Goal: Information Seeking & Learning: Learn about a topic

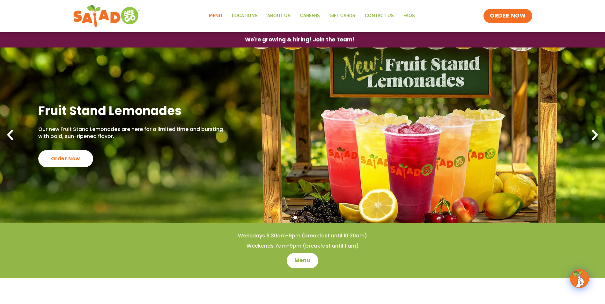
click at [219, 15] on link "Menu" at bounding box center [215, 16] width 23 height 15
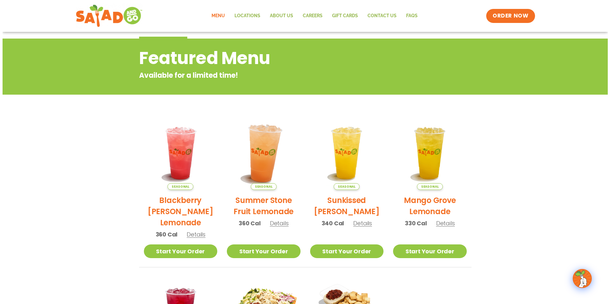
scroll to position [96, 0]
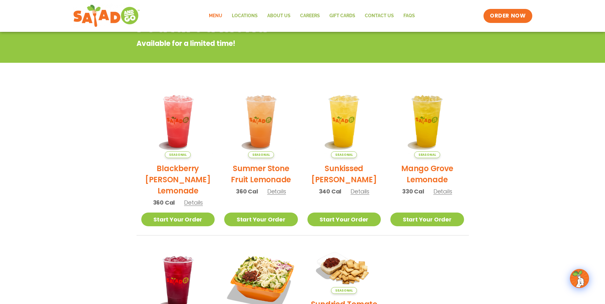
click at [197, 203] on span "Details" at bounding box center [193, 203] width 19 height 8
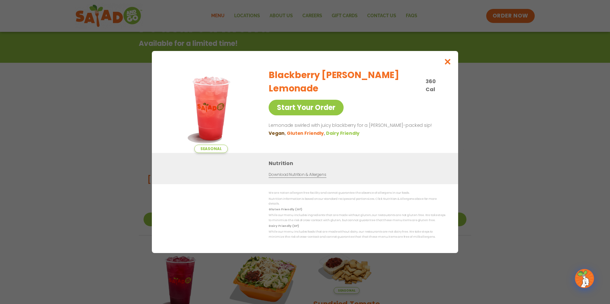
click at [304, 178] on link "Download Nutrition & Allergens" at bounding box center [296, 175] width 57 height 6
click at [451, 65] on icon "Close modal" at bounding box center [447, 61] width 8 height 7
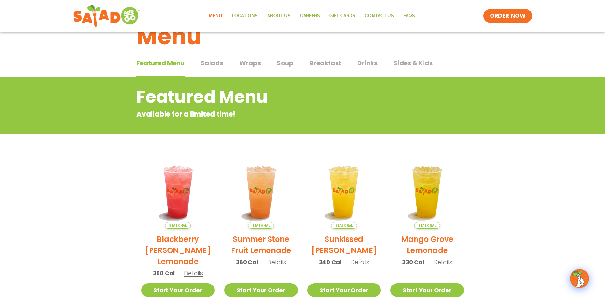
scroll to position [0, 0]
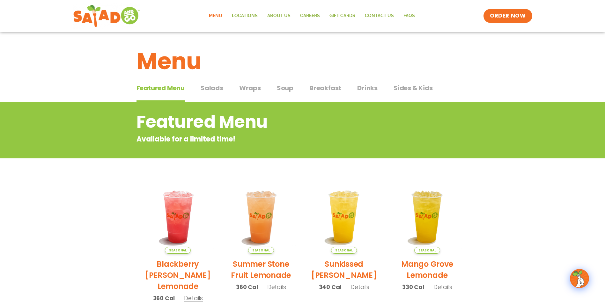
click at [212, 88] on span "Salads" at bounding box center [212, 88] width 23 height 10
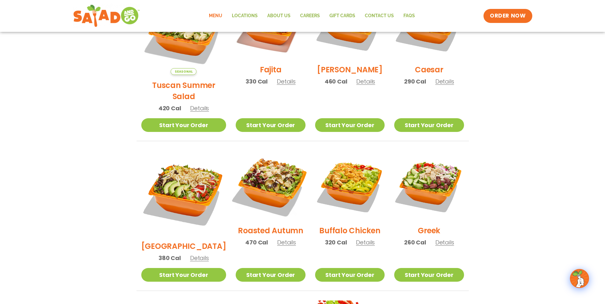
scroll to position [223, 0]
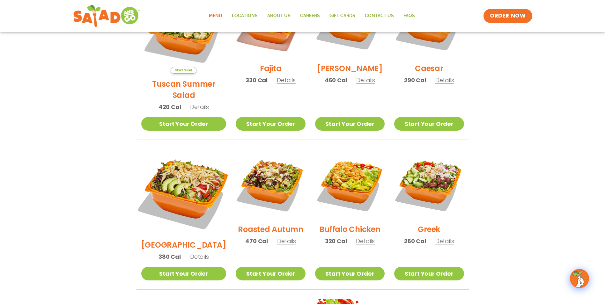
click at [178, 163] on img at bounding box center [184, 192] width 100 height 100
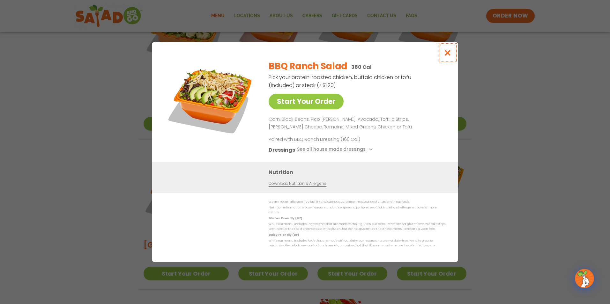
click at [449, 55] on icon "Close modal" at bounding box center [447, 52] width 8 height 7
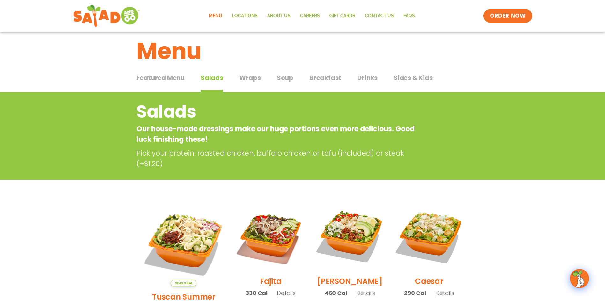
scroll to position [0, 0]
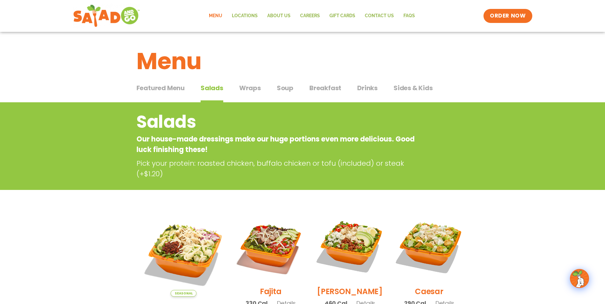
click at [248, 88] on span "Wraps" at bounding box center [250, 88] width 22 height 10
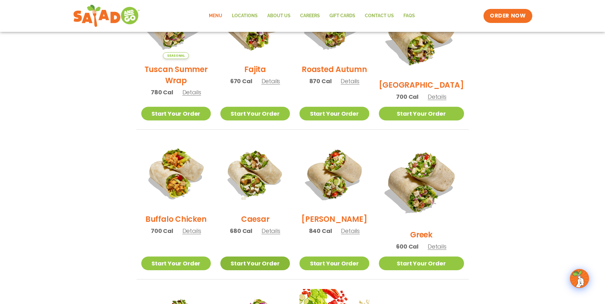
scroll to position [223, 0]
